Goal: Find specific page/section: Find specific page/section

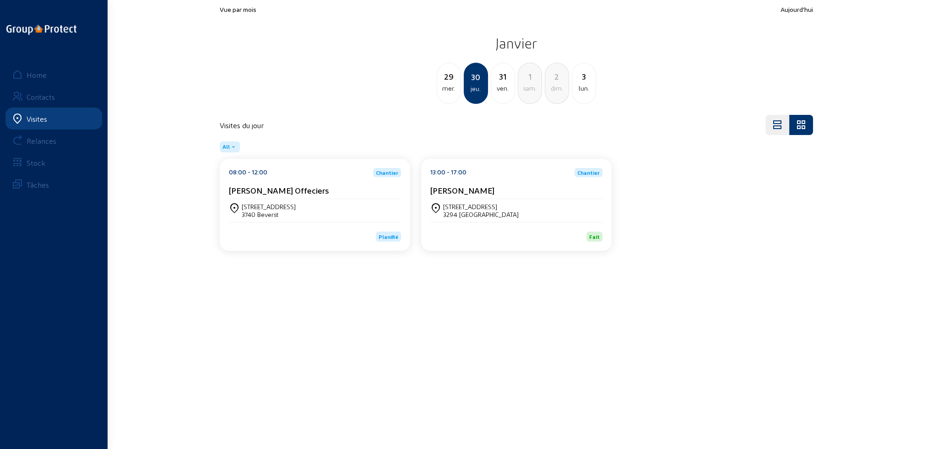
click at [30, 118] on div "Visites" at bounding box center [37, 118] width 21 height 9
click at [37, 72] on div "Home" at bounding box center [37, 74] width 20 height 9
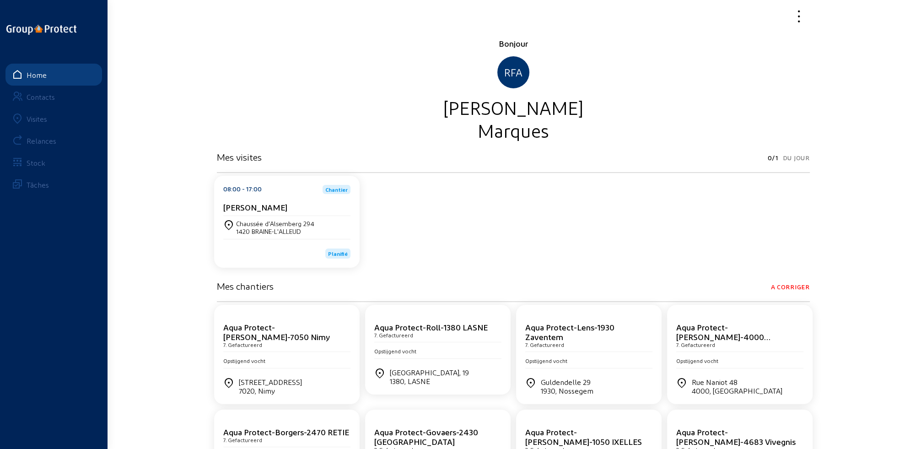
click at [36, 121] on div "Visites" at bounding box center [37, 118] width 21 height 9
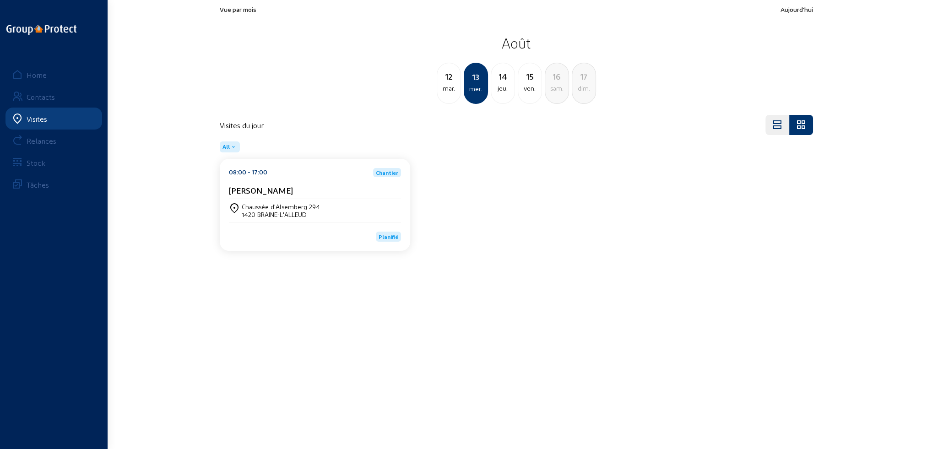
click at [273, 208] on div "Chaussée d'Alsemberg 294" at bounding box center [281, 207] width 78 height 8
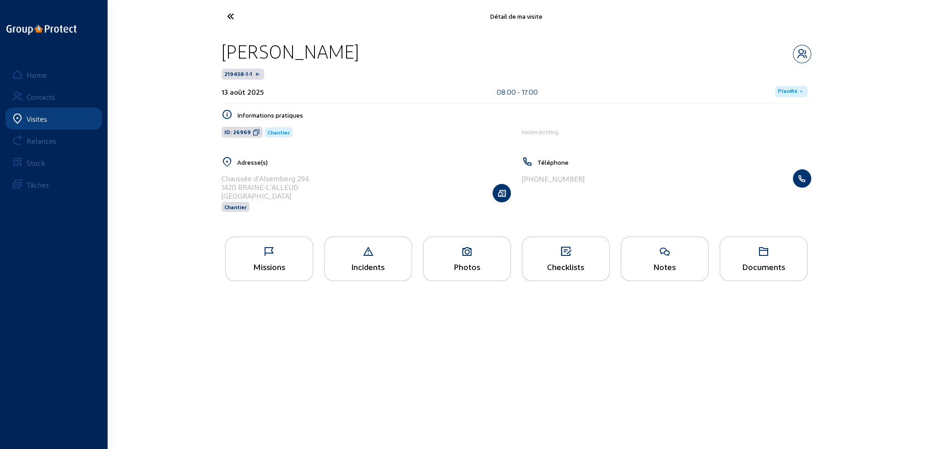
click at [286, 260] on div "Missions" at bounding box center [269, 259] width 88 height 44
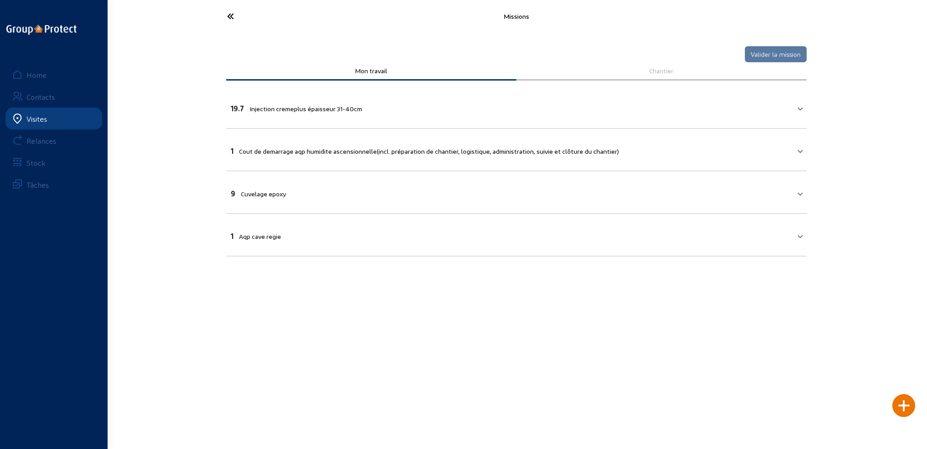
click at [801, 235] on span at bounding box center [800, 235] width 4 height 8
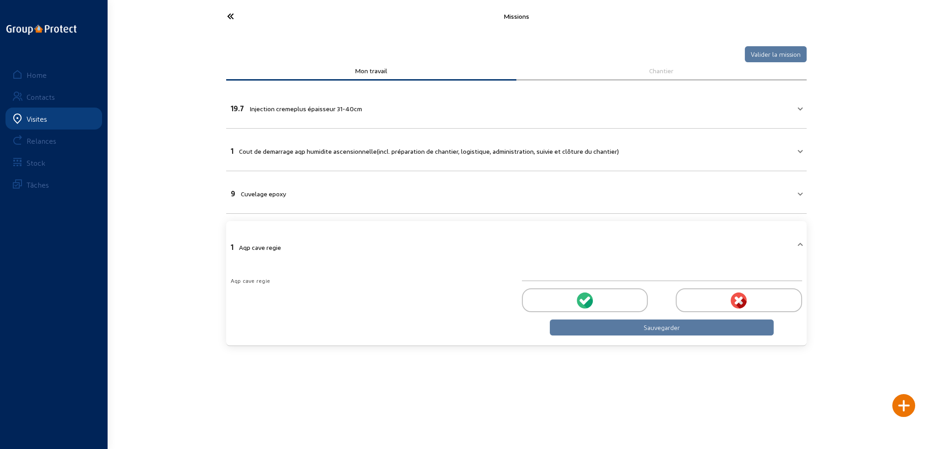
click at [800, 242] on span at bounding box center [800, 246] width 4 height 8
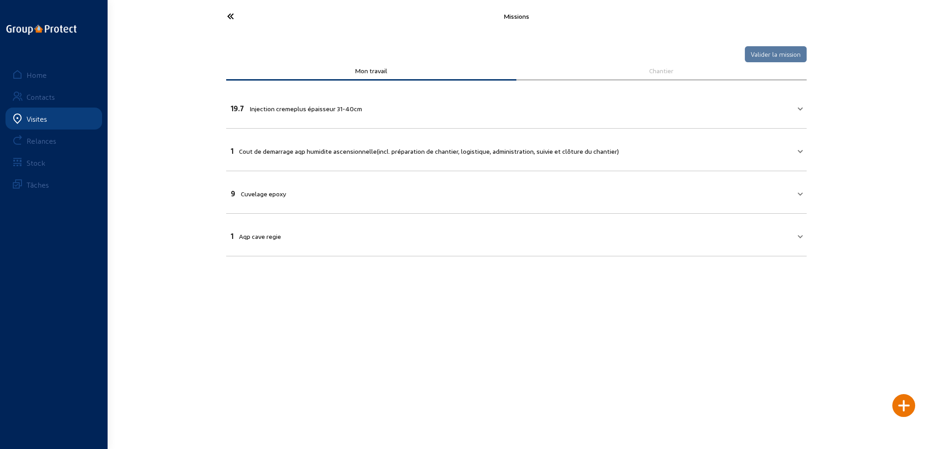
click at [225, 15] on icon at bounding box center [264, 16] width 84 height 16
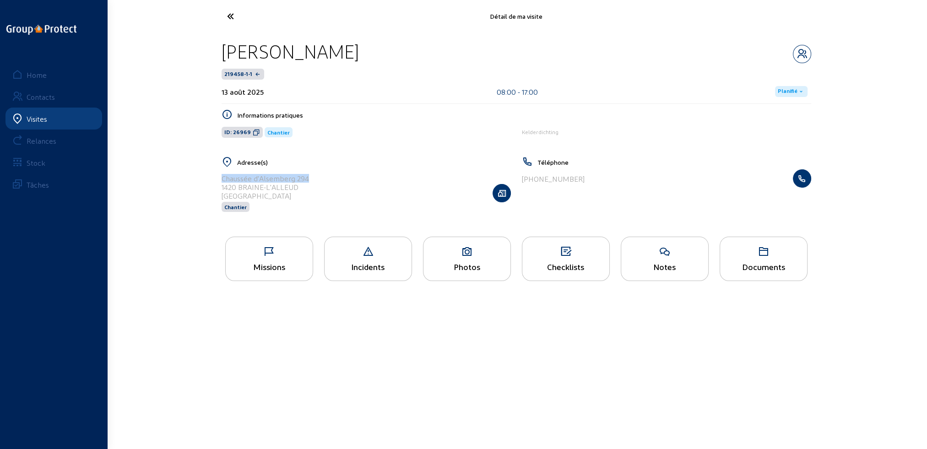
drag, startPoint x: 222, startPoint y: 176, endPoint x: 318, endPoint y: 174, distance: 96.1
click at [318, 174] on div "Chaussée d'Alsemberg 294 1420 BRAINE-L'ALLEUD Belgique Chantier" at bounding box center [366, 192] width 289 height 47
copy div "Chaussée d'Alsemberg 294"
drag, startPoint x: 222, startPoint y: 186, endPoint x: 300, endPoint y: 185, distance: 78.3
click at [301, 185] on div "1420 BRAINE-L'ALLEUD" at bounding box center [265, 187] width 87 height 9
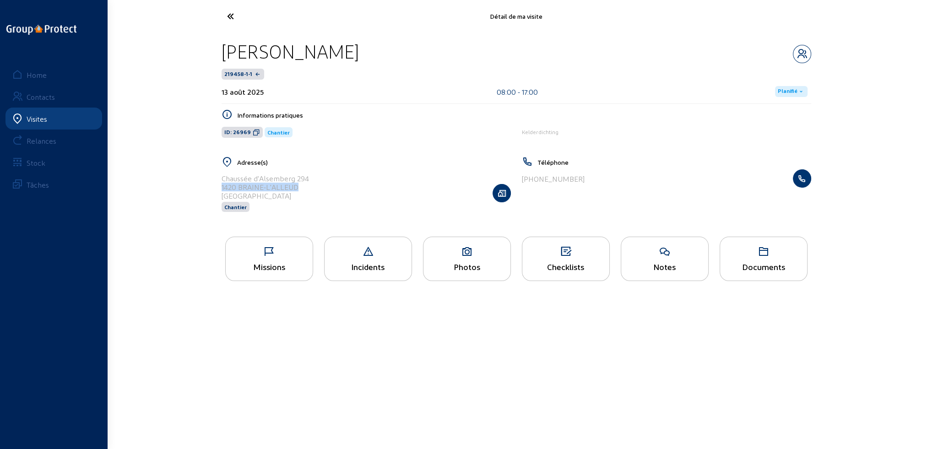
copy div "1420 BRAINE-L'ALLEUD"
drag, startPoint x: 221, startPoint y: 48, endPoint x: 344, endPoint y: 57, distance: 123.5
click at [344, 57] on div "[PERSON_NAME] 219458-1-1 13 août 2025 08:00 - 17:00 Planifié Informations prati…" at bounding box center [516, 131] width 604 height 199
copy div "[PERSON_NAME]"
click at [751, 260] on div "Documents" at bounding box center [764, 259] width 88 height 44
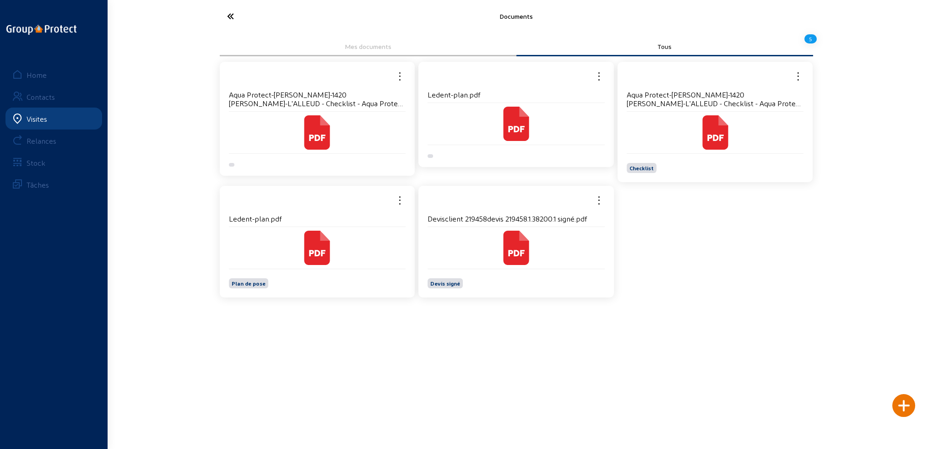
click at [329, 271] on div "Plan de pose" at bounding box center [317, 279] width 177 height 20
click at [306, 150] on icon at bounding box center [317, 132] width 26 height 34
